Goal: Task Accomplishment & Management: Manage account settings

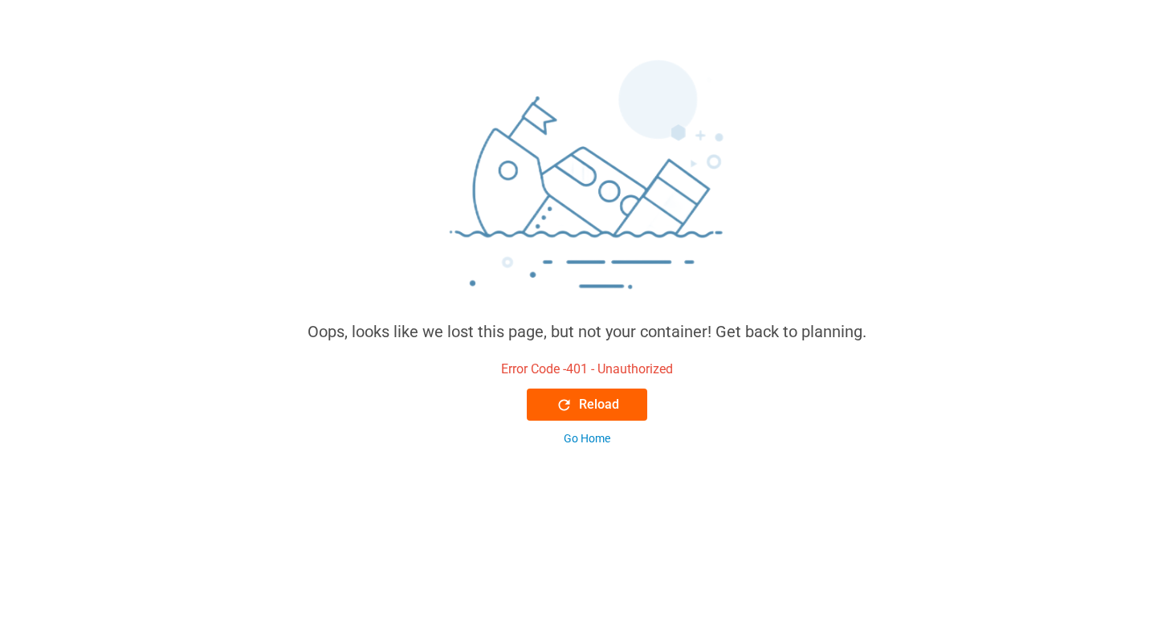
click at [570, 397] on icon at bounding box center [563, 405] width 17 height 17
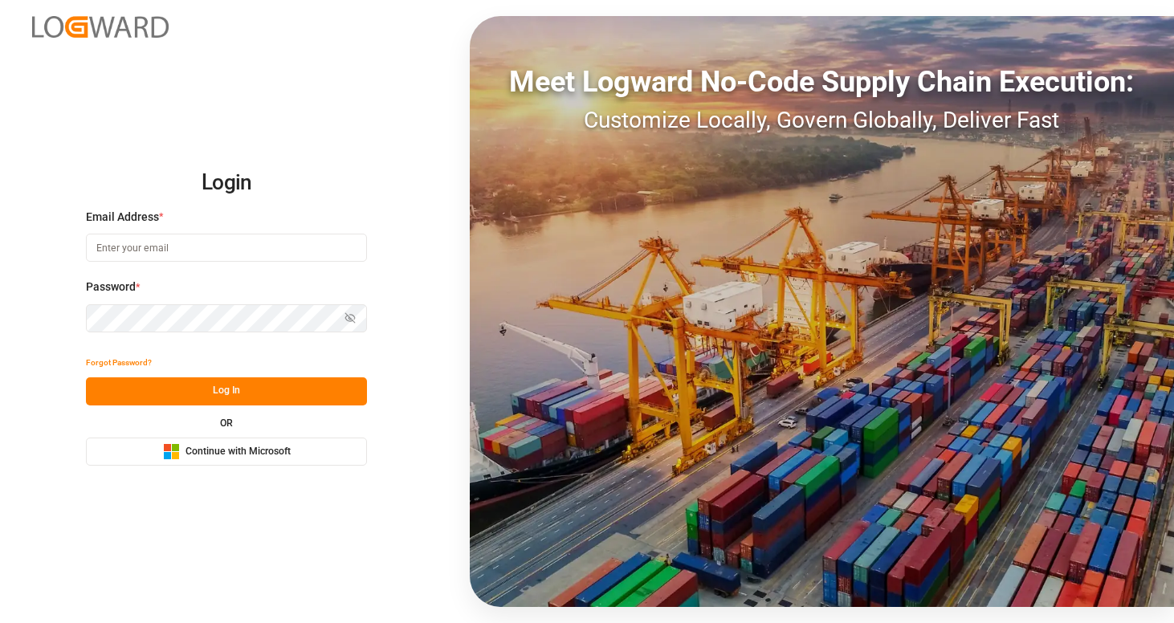
click at [247, 460] on button "Microsoft Logo Continue with Microsoft" at bounding box center [226, 451] width 281 height 28
